Goal: Task Accomplishment & Management: Complete application form

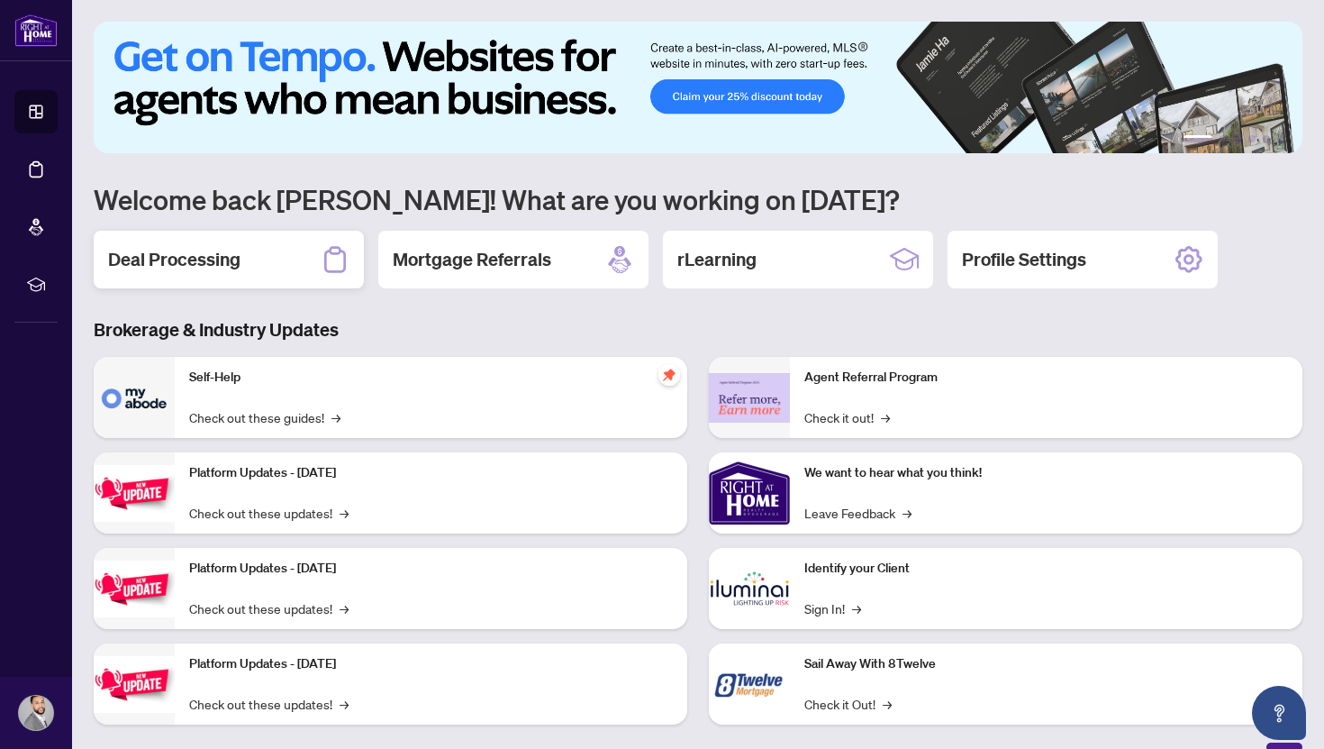
click at [276, 259] on div "Deal Processing" at bounding box center [229, 260] width 270 height 58
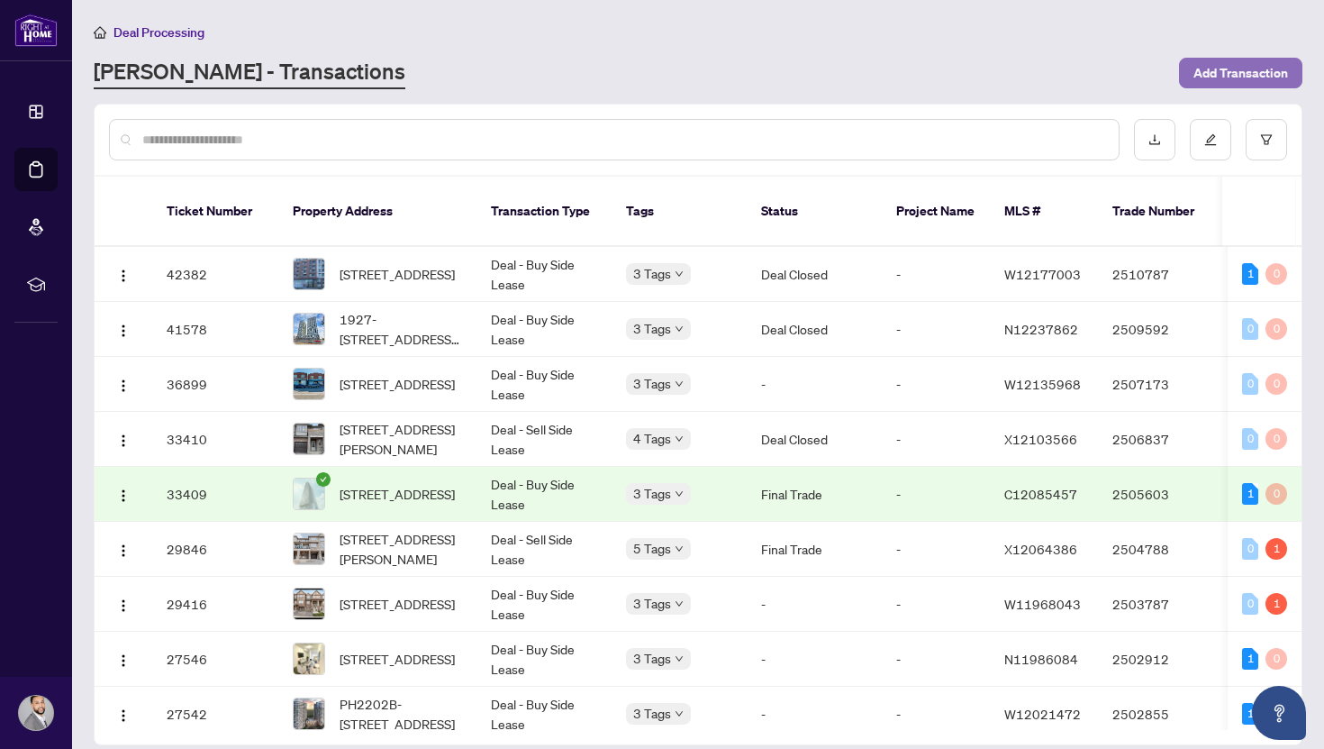
click at [1223, 76] on span "Add Transaction" at bounding box center [1241, 73] width 95 height 29
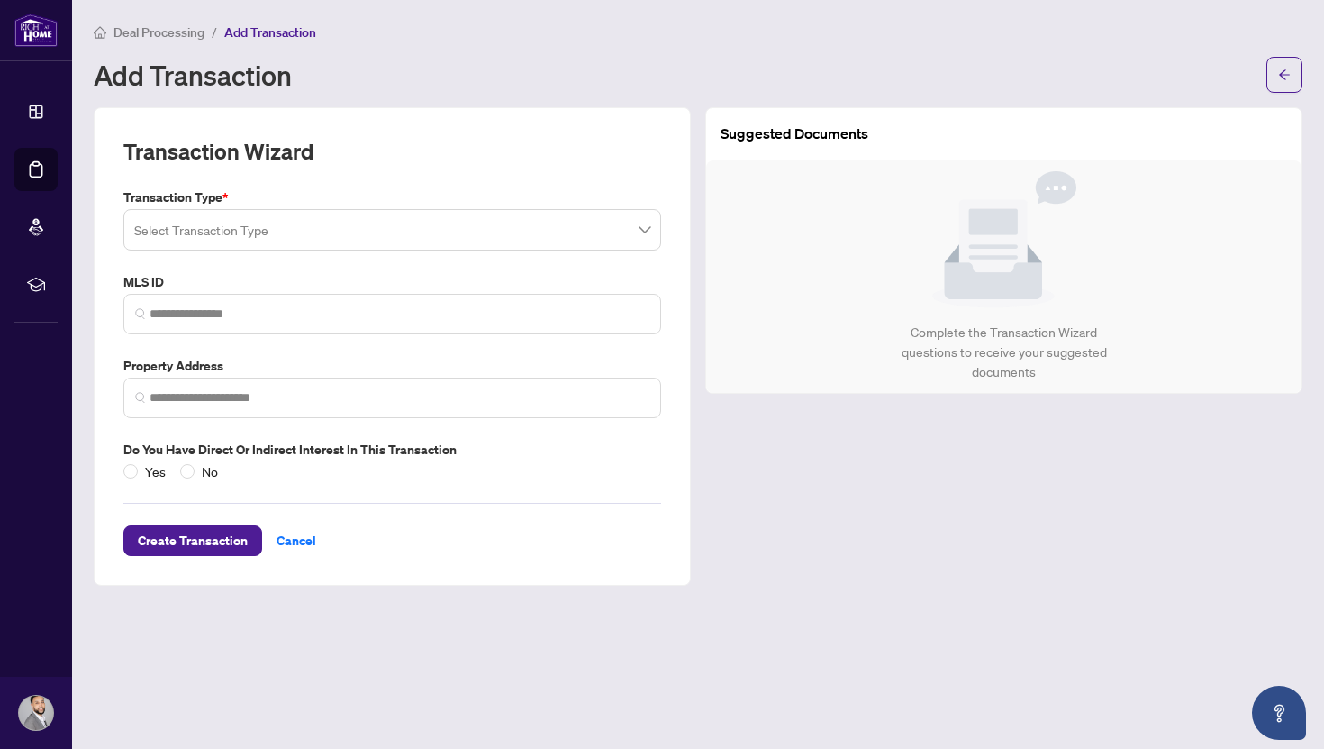
click at [439, 242] on input "search" at bounding box center [384, 233] width 500 height 40
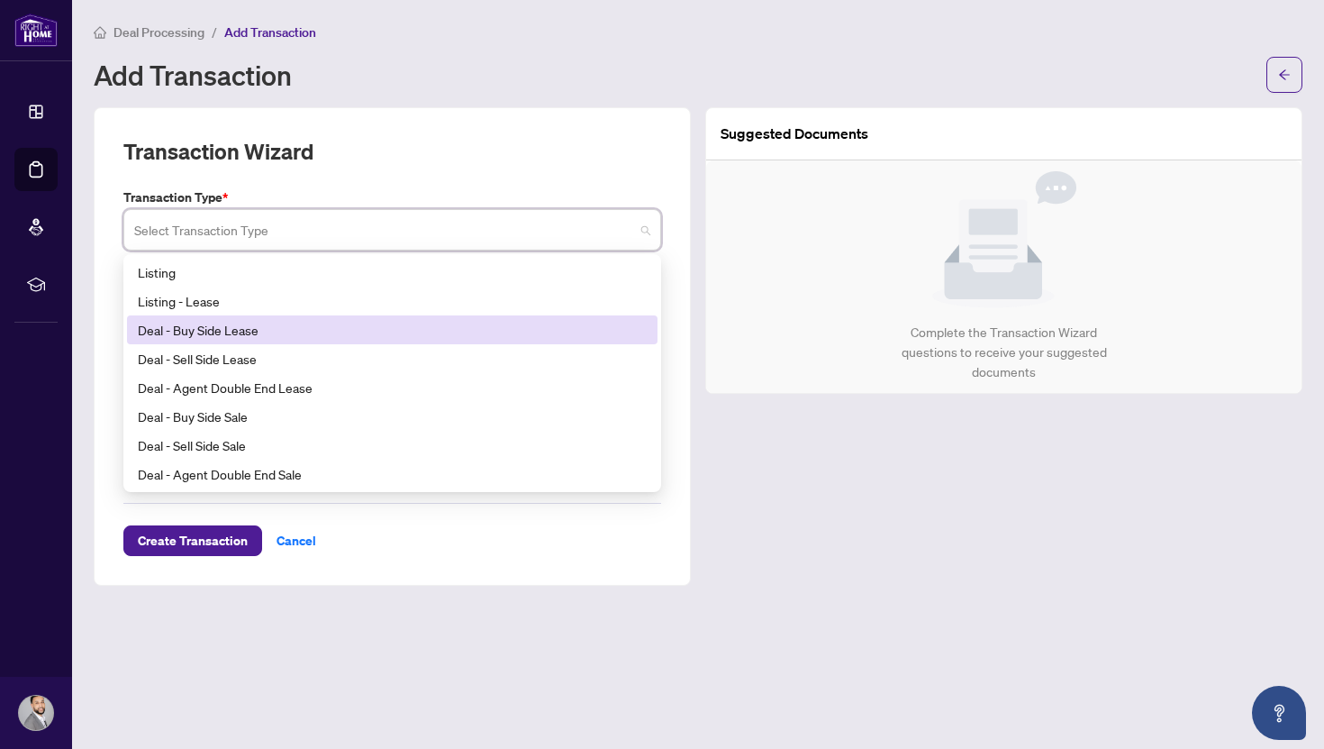
click at [262, 326] on div "Deal - Buy Side Lease" at bounding box center [392, 330] width 509 height 20
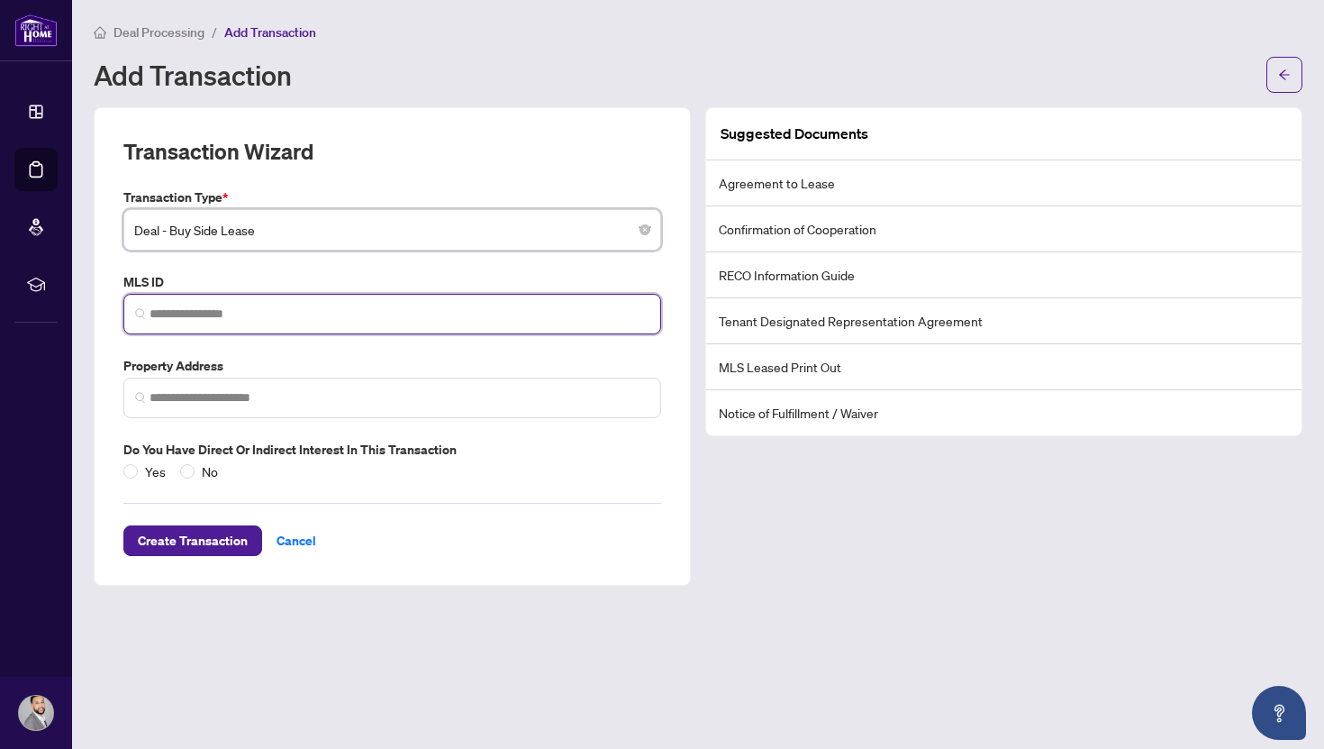
click at [282, 318] on input "search" at bounding box center [400, 314] width 500 height 19
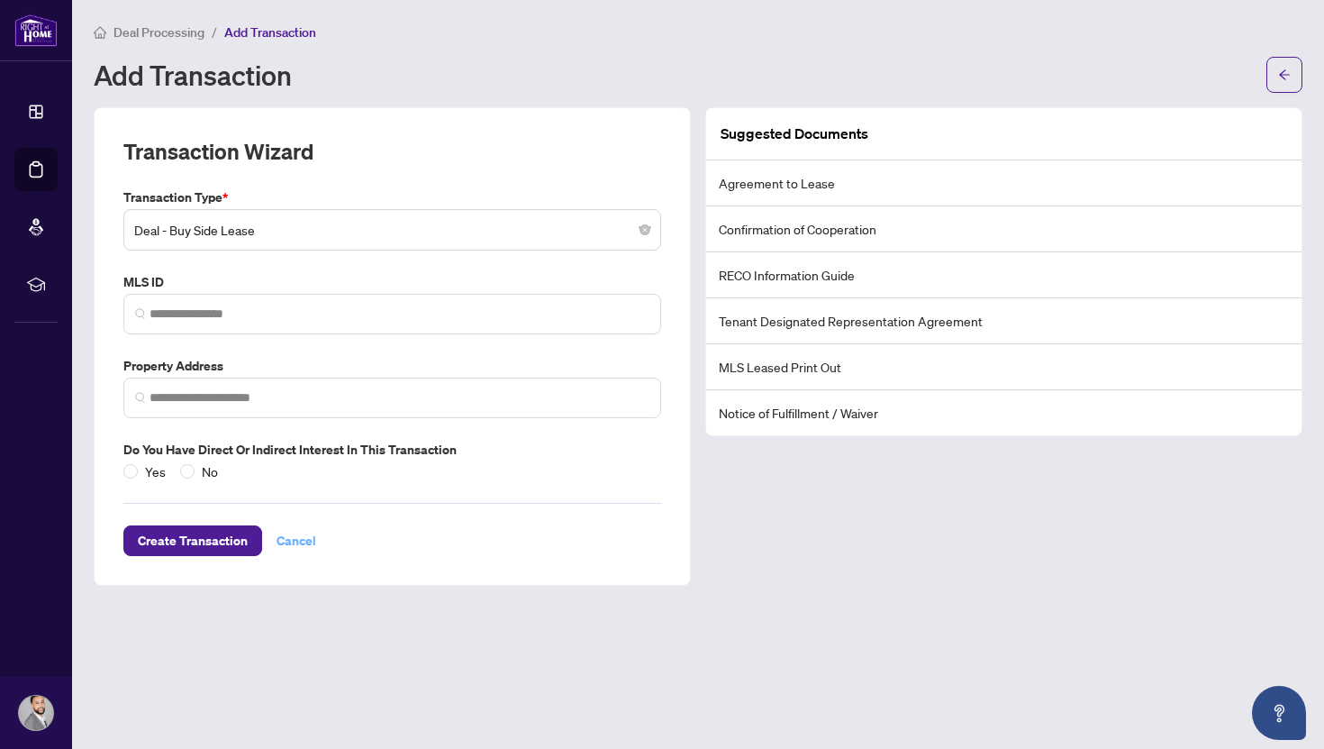
click at [292, 544] on span "Cancel" at bounding box center [297, 540] width 40 height 29
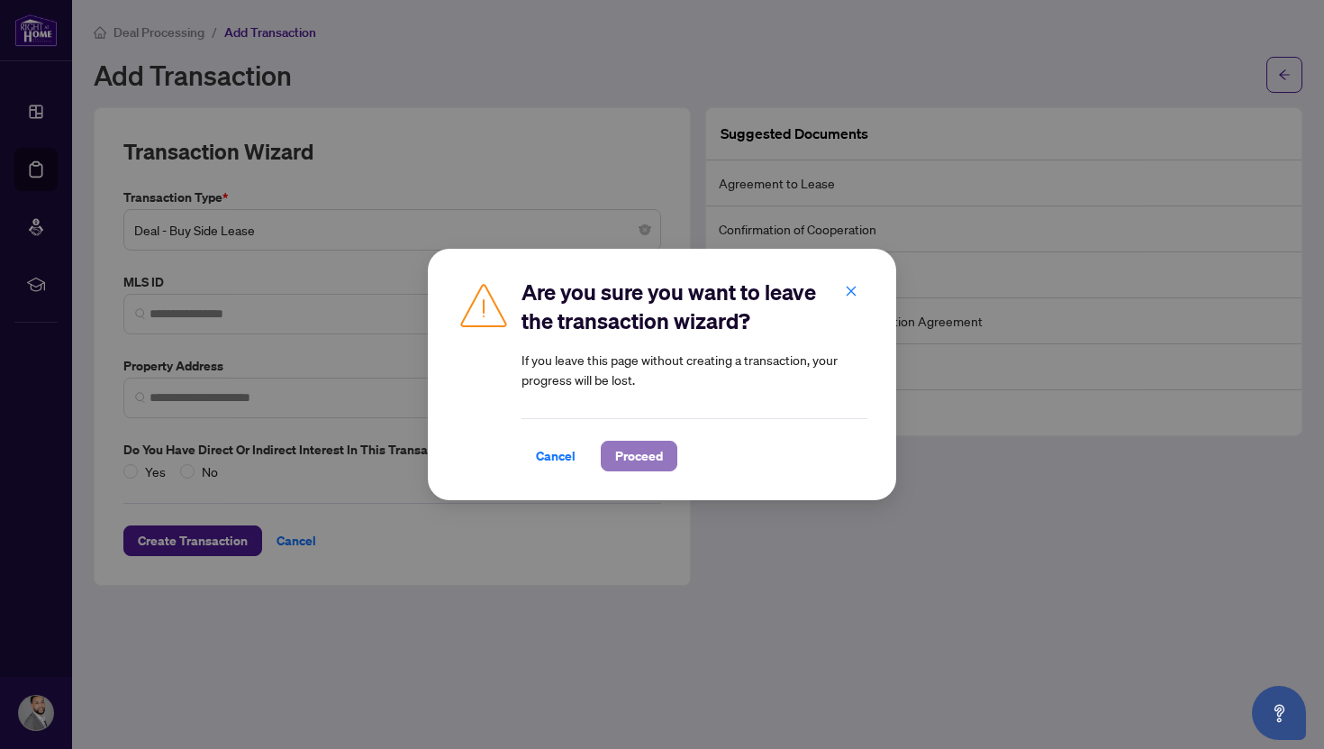
click at [640, 455] on span "Proceed" at bounding box center [639, 455] width 48 height 29
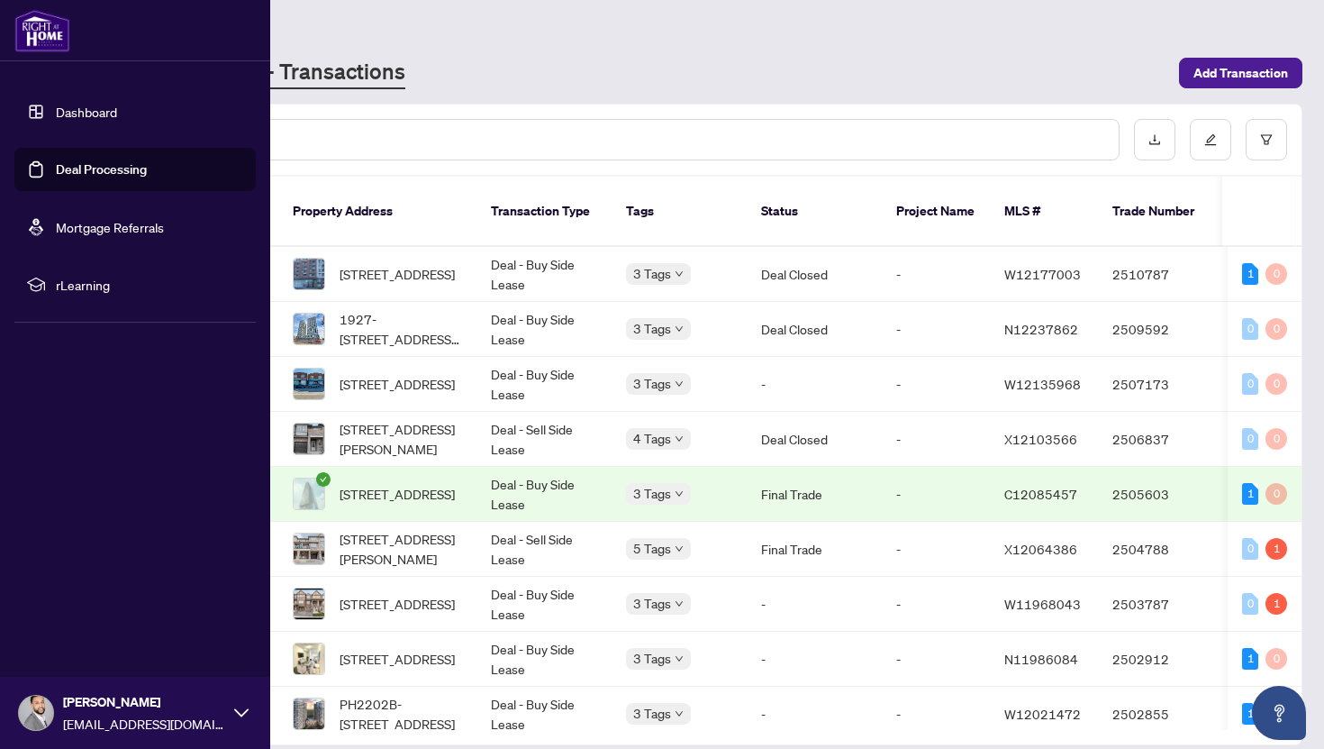
click at [77, 116] on link "Dashboard" at bounding box center [86, 112] width 61 height 16
